Goal: Information Seeking & Learning: Learn about a topic

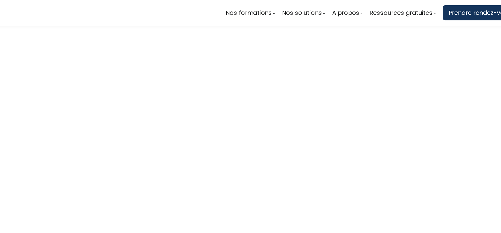
scroll to position [1421, 0]
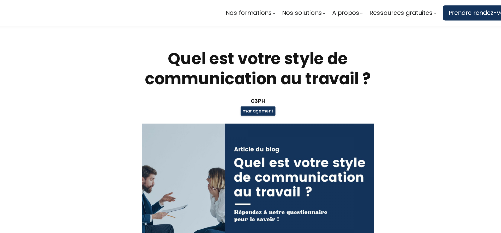
scroll to position [1421, 0]
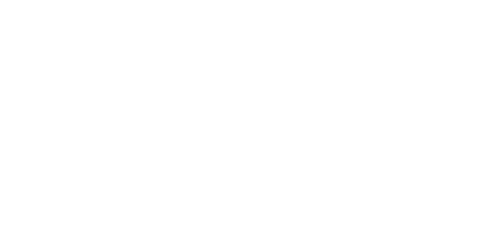
scroll to position [1444, 0]
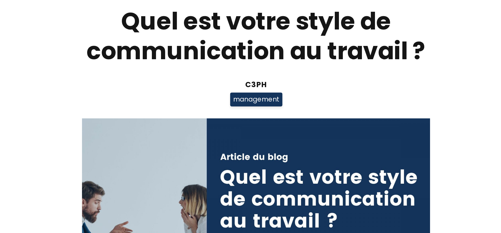
scroll to position [1449, 0]
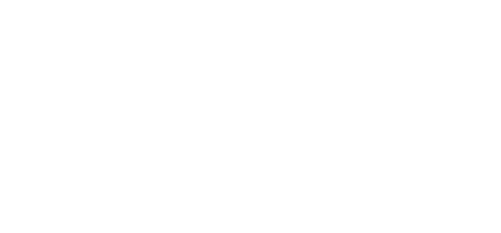
scroll to position [1446, 0]
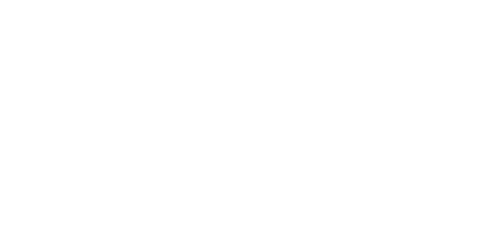
scroll to position [1442, 0]
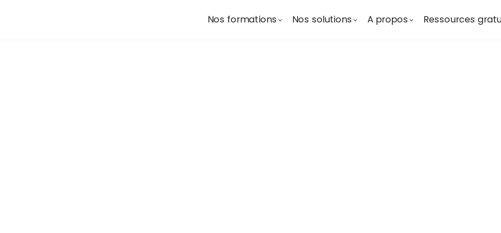
scroll to position [1486, 0]
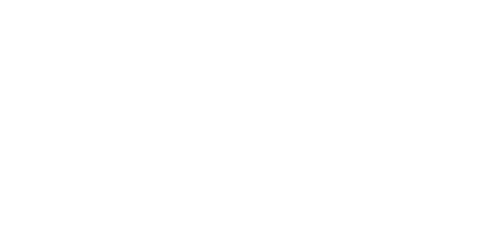
scroll to position [1448, 0]
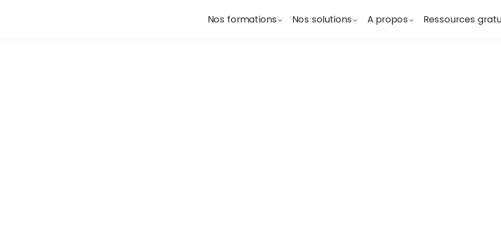
scroll to position [1541, 0]
